Goal: Navigation & Orientation: Find specific page/section

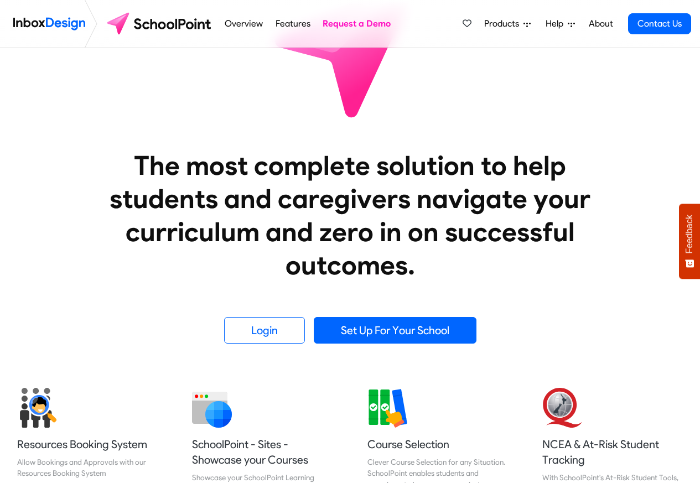
scroll to position [66, 0]
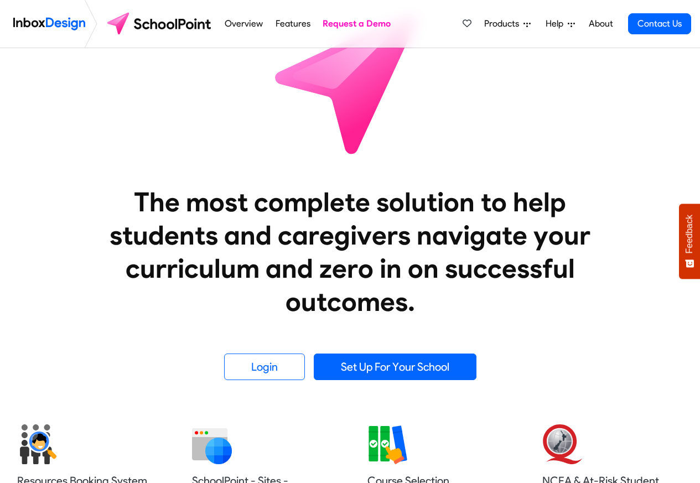
click at [509, 25] on span "Products" at bounding box center [503, 23] width 39 height 13
